Goal: Information Seeking & Learning: Learn about a topic

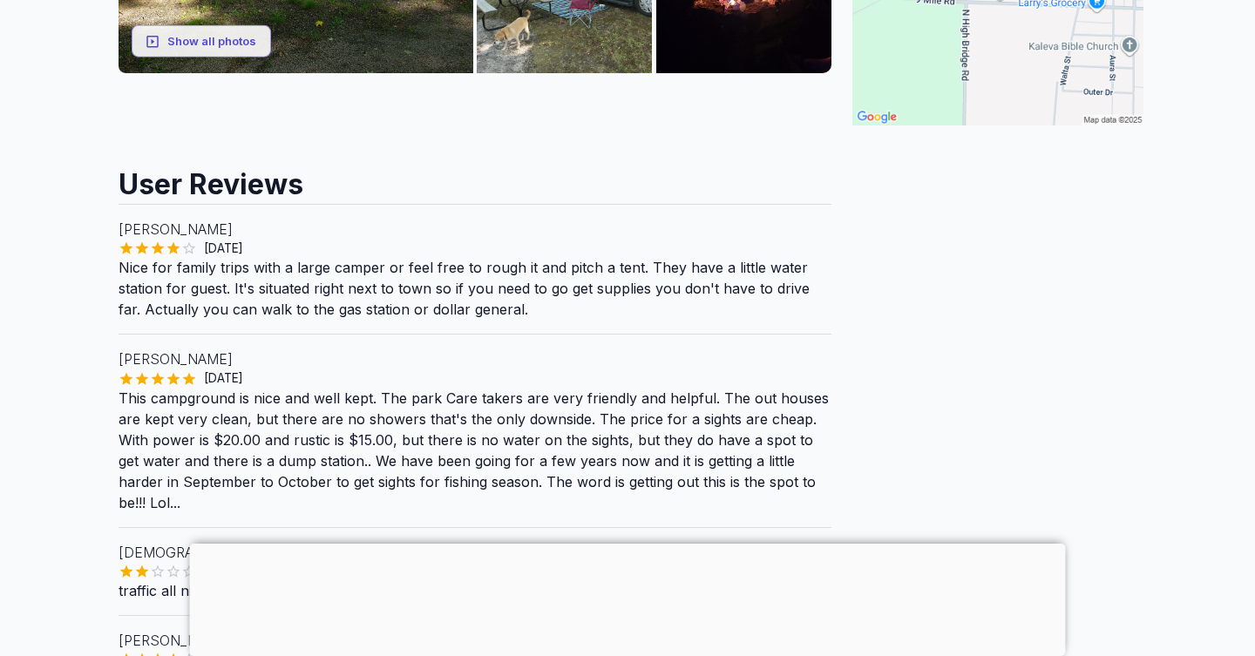
scroll to position [552, 0]
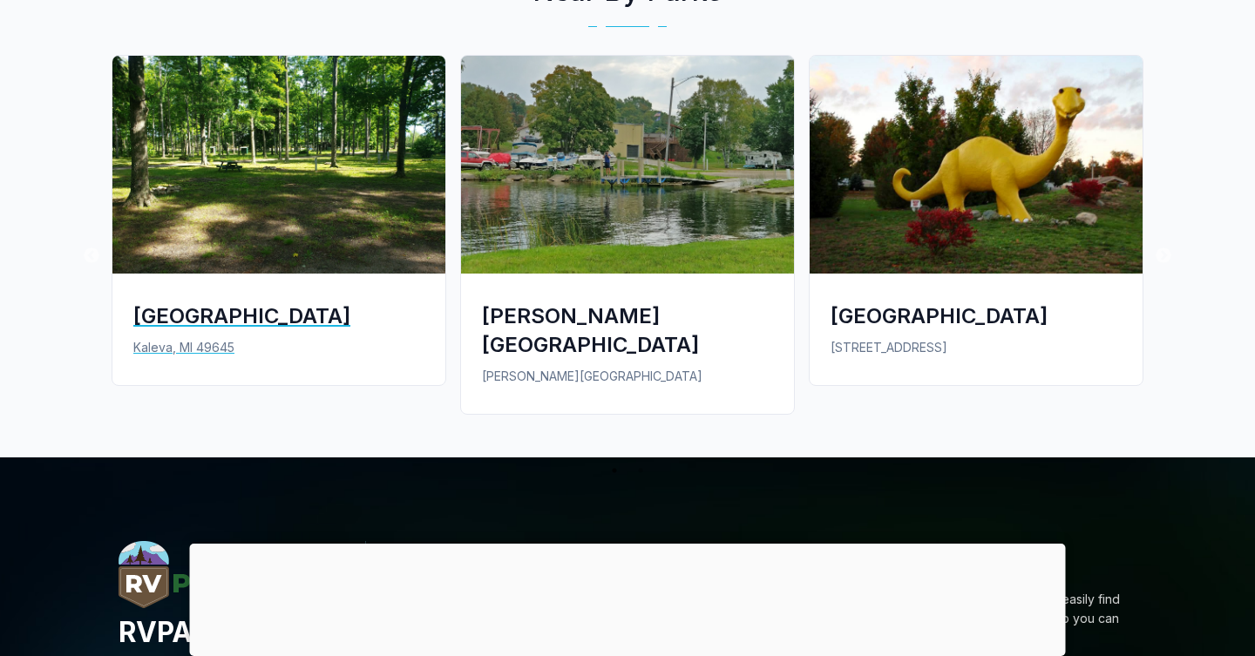
scroll to position [1443, 0]
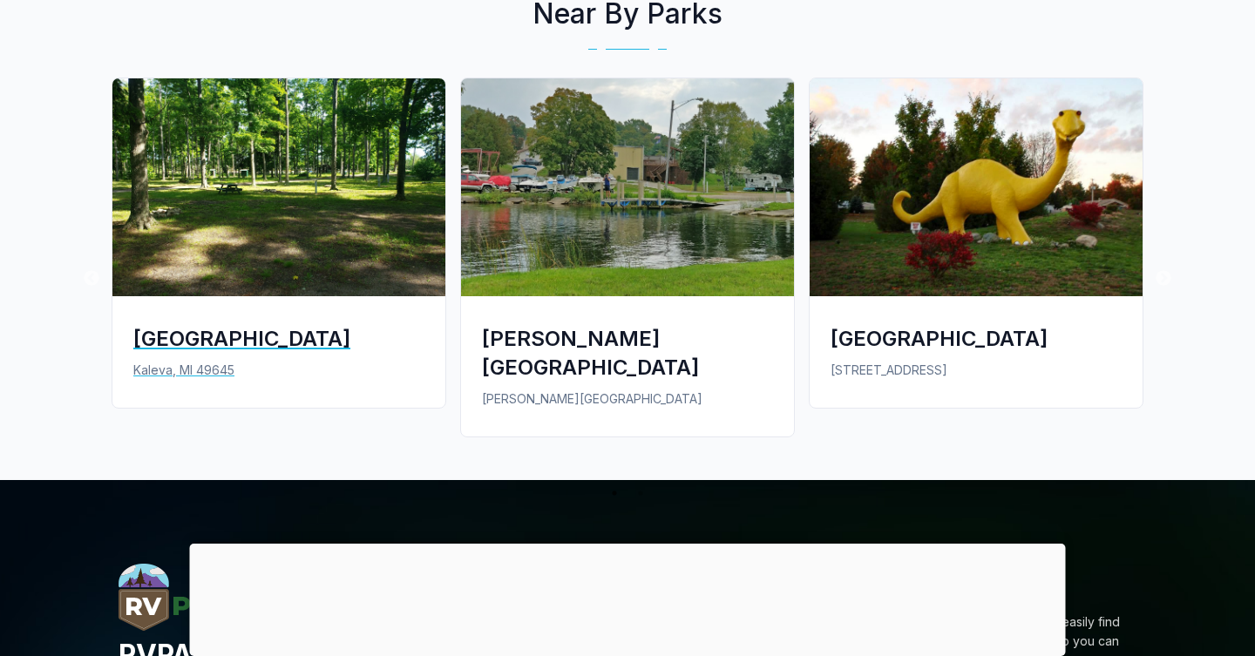
click at [260, 324] on div "[GEOGRAPHIC_DATA]" at bounding box center [278, 338] width 291 height 29
